Goal: Task Accomplishment & Management: Complete application form

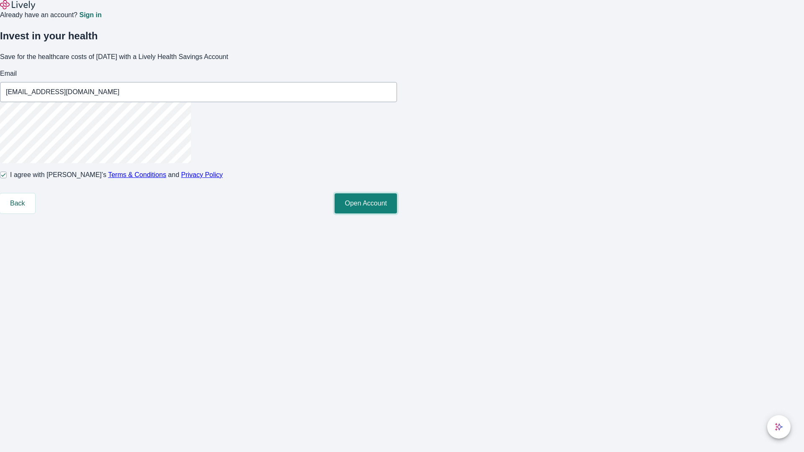
click at [397, 214] on button "Open Account" at bounding box center [366, 203] width 62 height 20
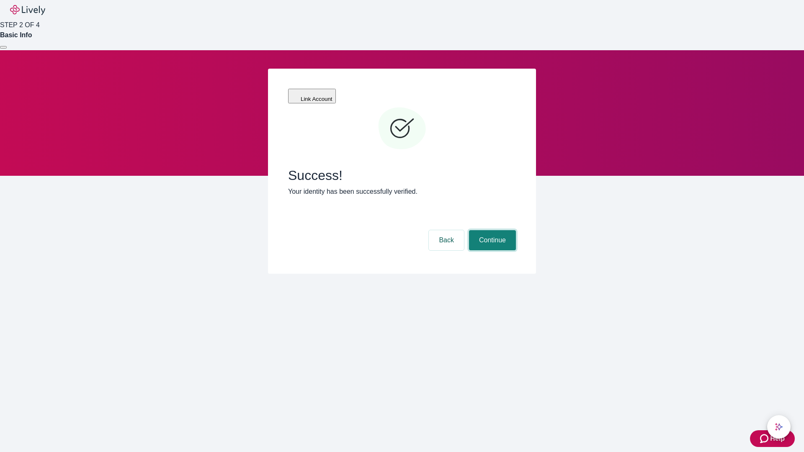
click at [491, 230] on button "Continue" at bounding box center [492, 240] width 47 height 20
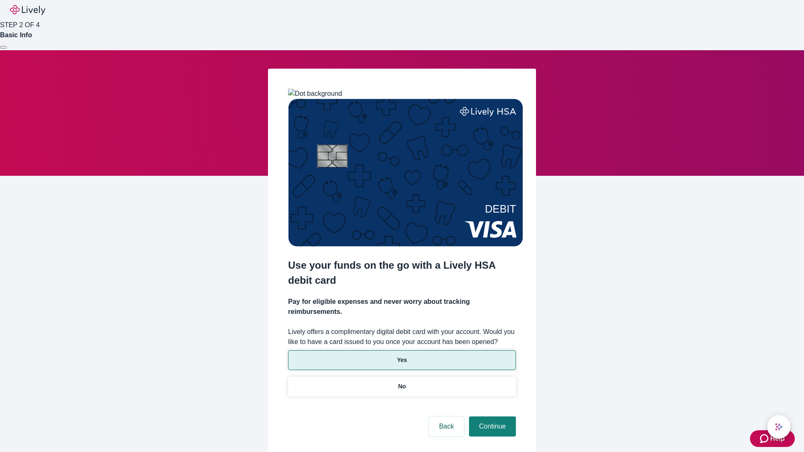
click at [401, 356] on p "Yes" at bounding box center [402, 360] width 10 height 9
click at [491, 417] on button "Continue" at bounding box center [492, 427] width 47 height 20
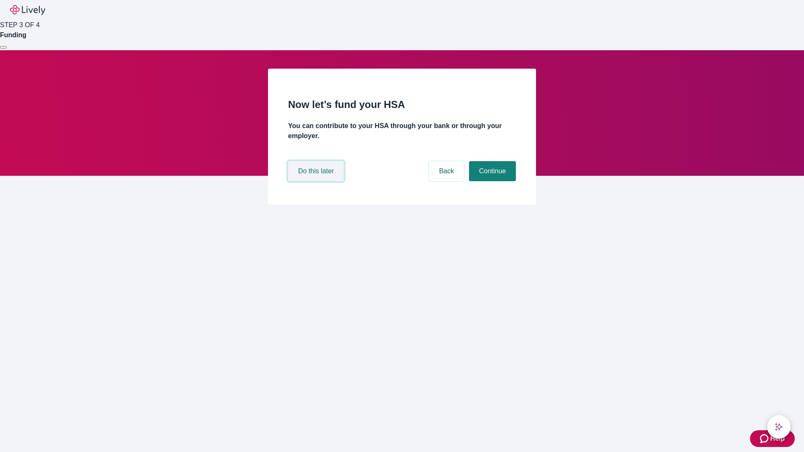
click at [317, 181] on button "Do this later" at bounding box center [316, 171] width 56 height 20
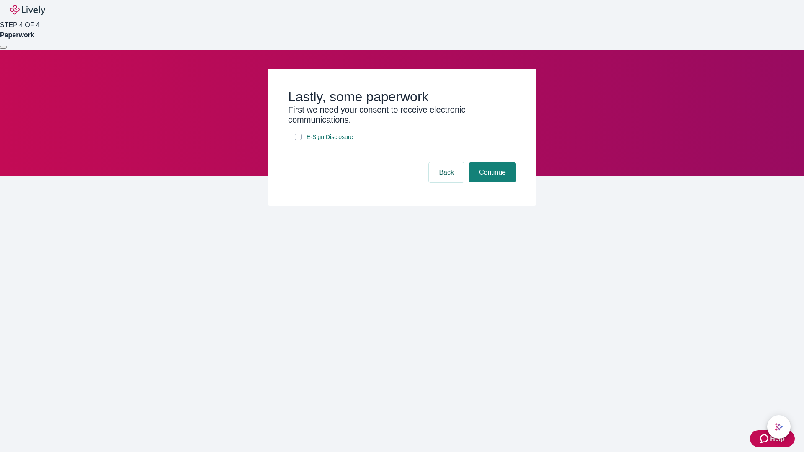
click at [298, 140] on input "E-Sign Disclosure" at bounding box center [298, 137] width 7 height 7
checkbox input "true"
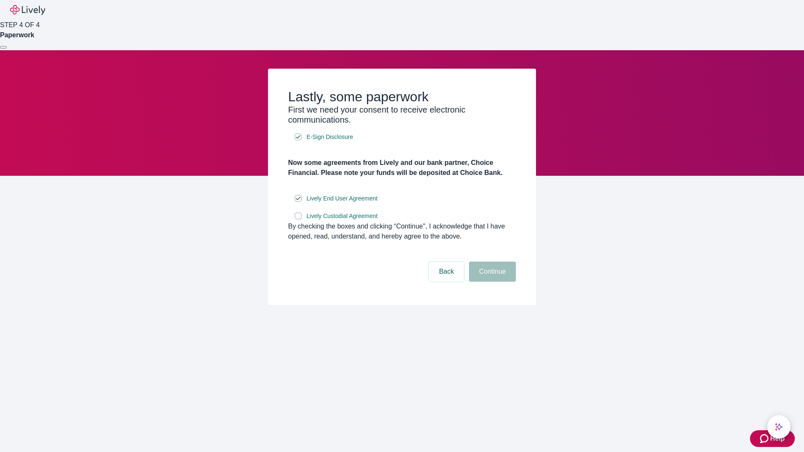
click at [298, 219] on input "Lively Custodial Agreement" at bounding box center [298, 216] width 7 height 7
checkbox input "true"
click at [491, 282] on button "Continue" at bounding box center [492, 272] width 47 height 20
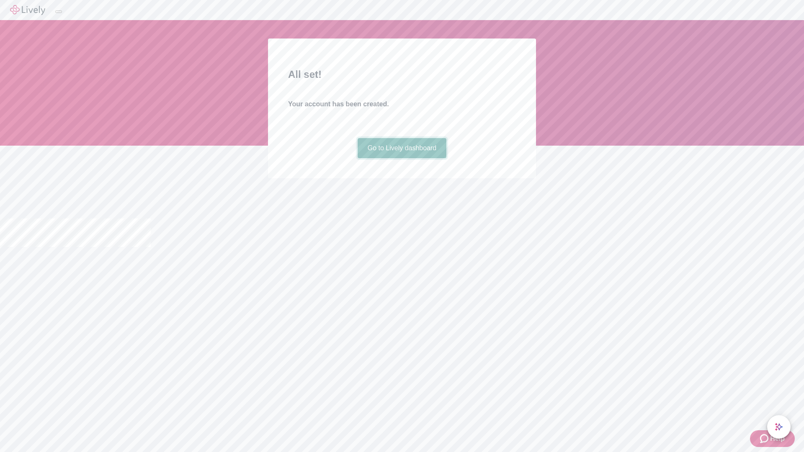
click at [401, 158] on link "Go to Lively dashboard" at bounding box center [402, 148] width 89 height 20
